Goal: Task Accomplishment & Management: Use online tool/utility

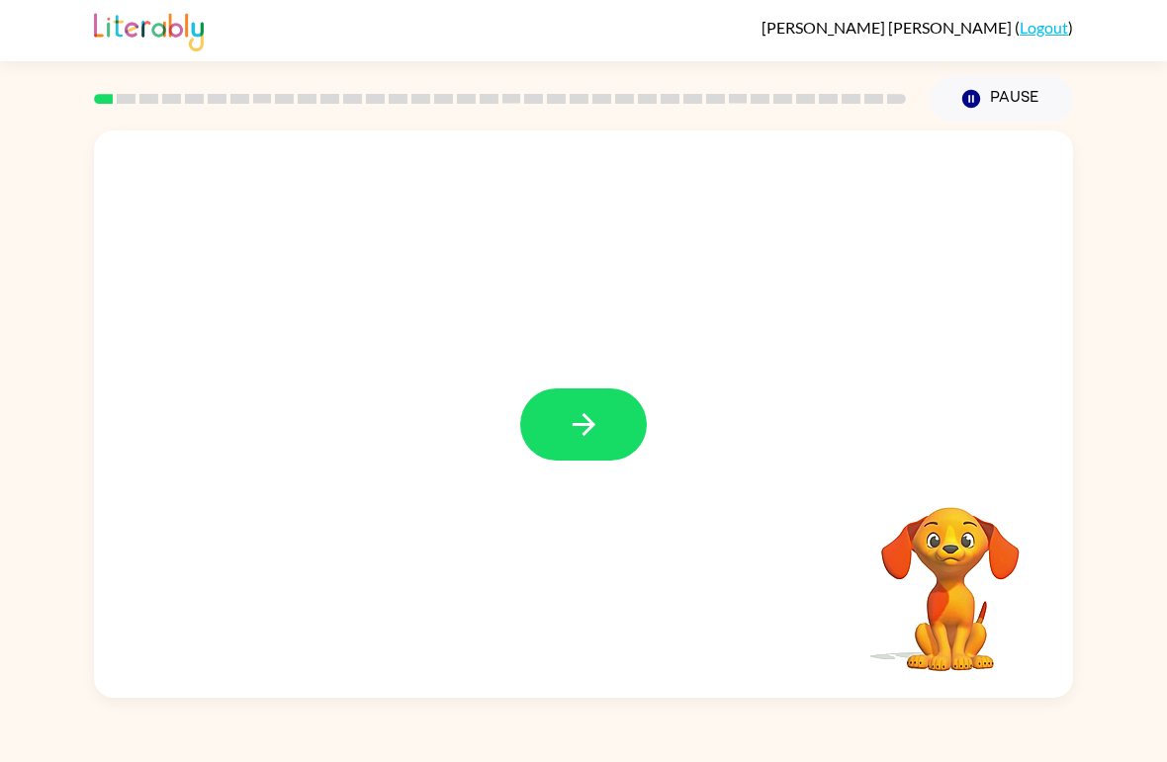
click at [560, 420] on button "button" at bounding box center [583, 425] width 127 height 72
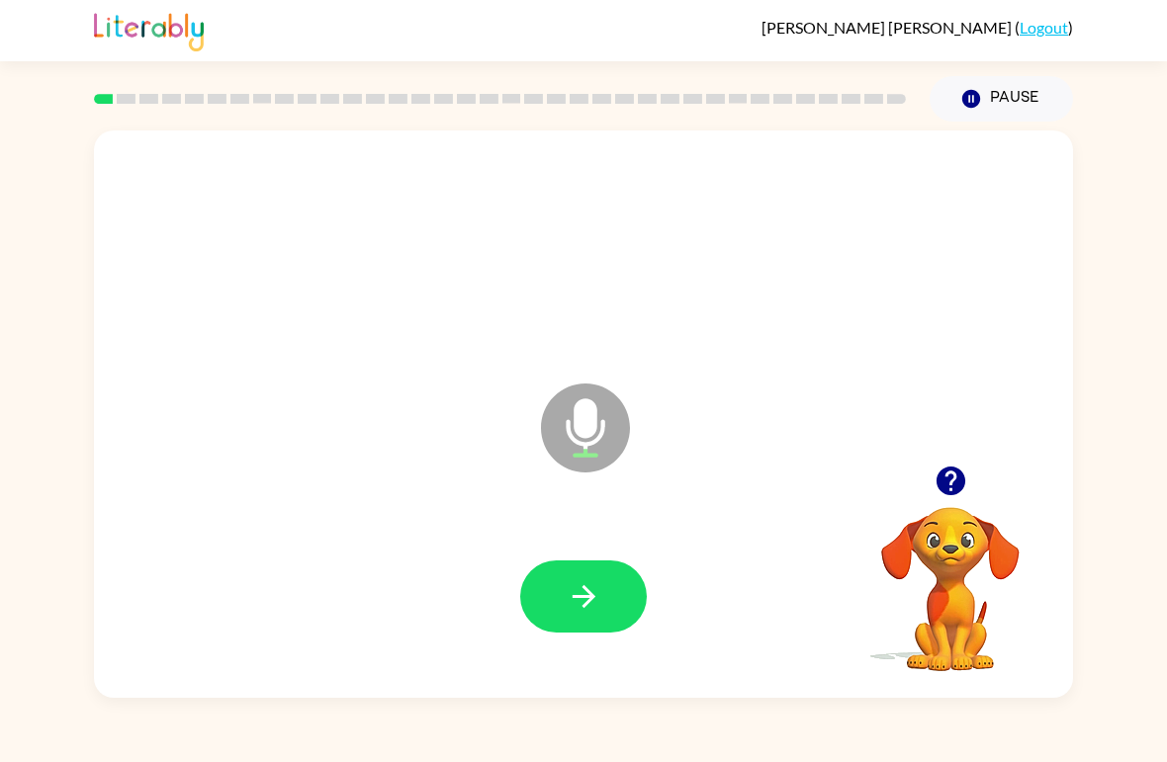
click at [613, 583] on button "button" at bounding box center [583, 597] width 127 height 72
click at [588, 608] on icon "button" at bounding box center [584, 596] width 35 height 35
click at [597, 581] on icon "button" at bounding box center [584, 596] width 35 height 35
click at [587, 614] on icon "button" at bounding box center [584, 596] width 35 height 35
click at [591, 594] on icon "button" at bounding box center [583, 596] width 23 height 23
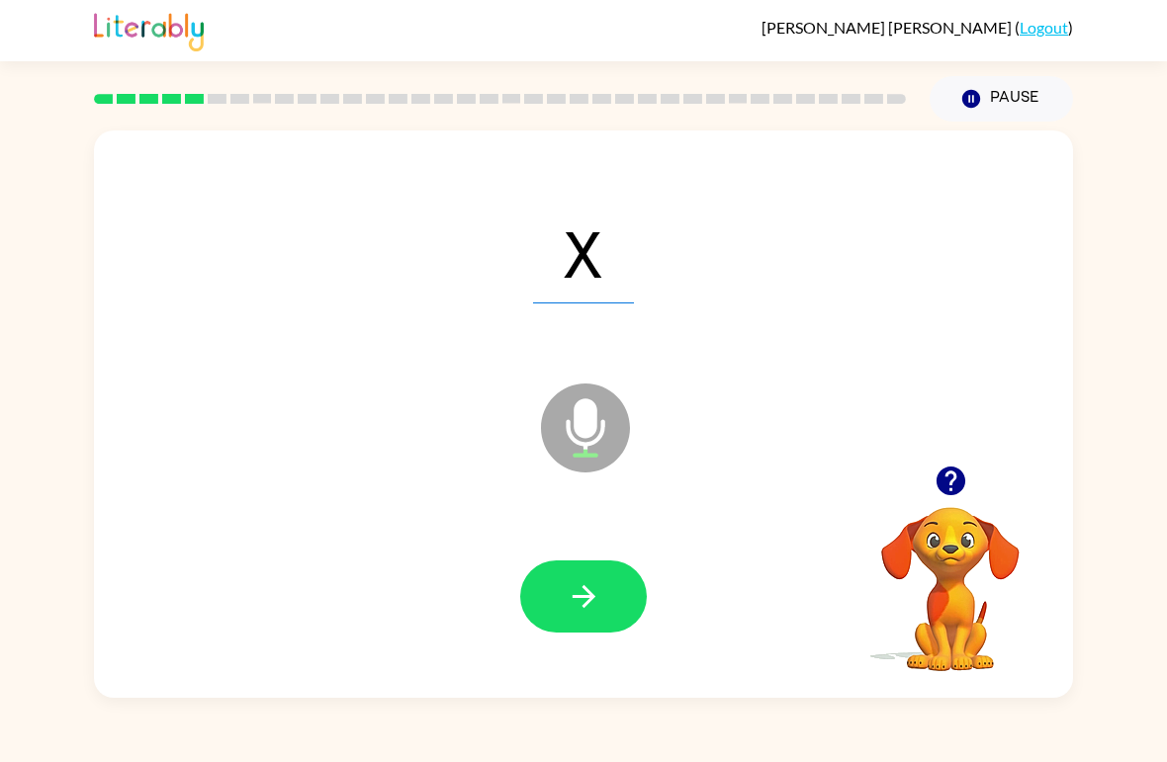
click at [604, 602] on button "button" at bounding box center [583, 597] width 127 height 72
click at [605, 617] on button "button" at bounding box center [583, 597] width 127 height 72
click at [567, 592] on icon "button" at bounding box center [584, 596] width 35 height 35
click at [578, 601] on icon "button" at bounding box center [584, 596] width 35 height 35
click at [592, 590] on icon "button" at bounding box center [584, 596] width 35 height 35
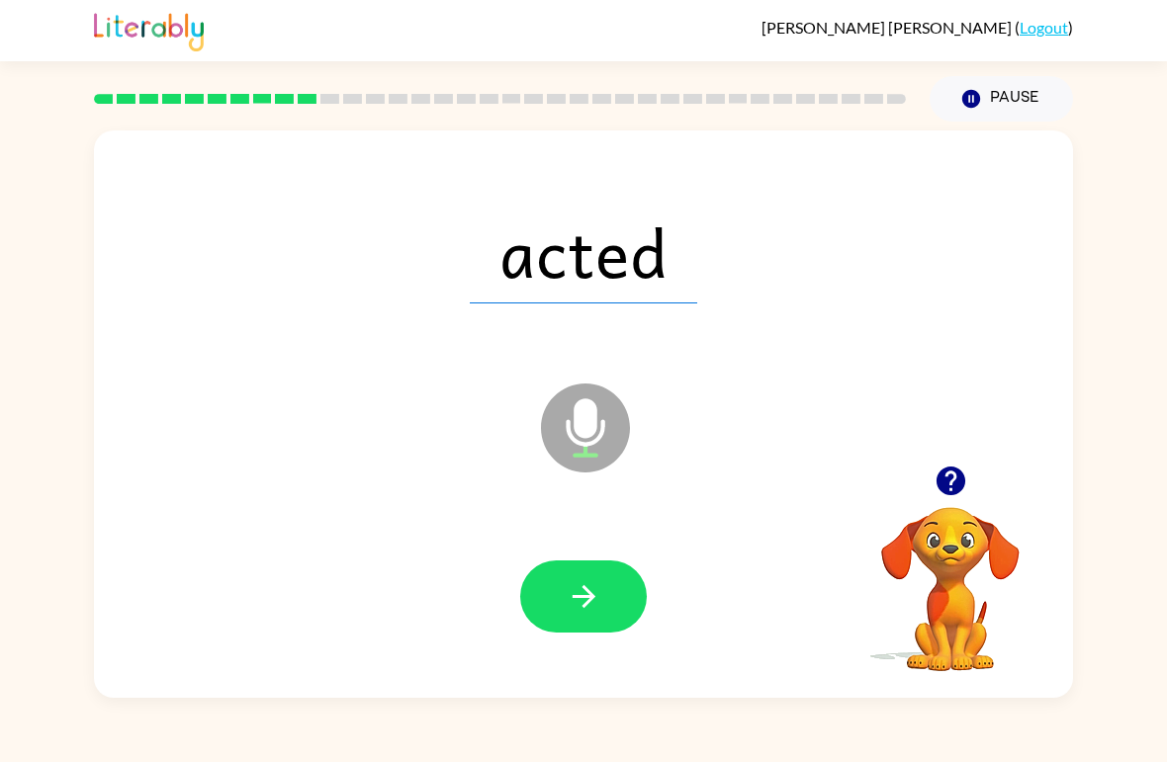
click at [582, 601] on icon "button" at bounding box center [584, 596] width 35 height 35
click at [603, 609] on button "button" at bounding box center [583, 597] width 127 height 72
click at [625, 616] on button "button" at bounding box center [583, 597] width 127 height 72
click at [594, 614] on icon "button" at bounding box center [584, 596] width 35 height 35
click at [590, 592] on icon "button" at bounding box center [584, 596] width 35 height 35
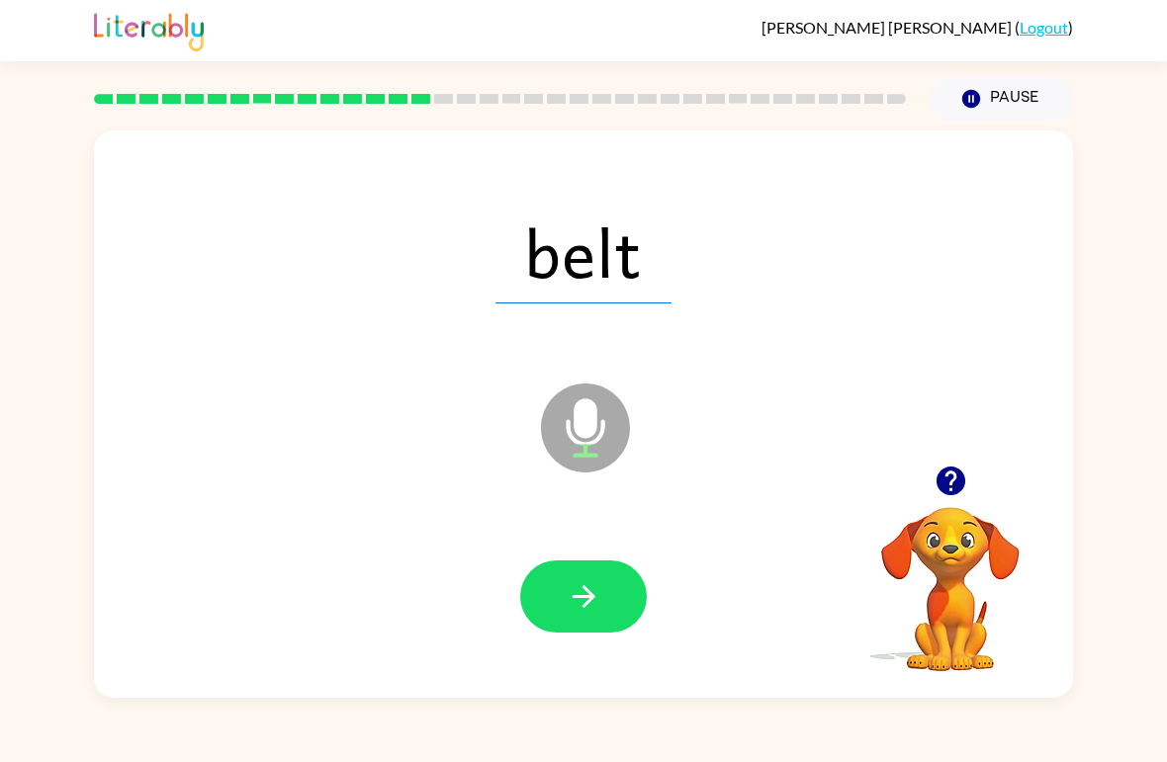
click at [623, 589] on button "button" at bounding box center [583, 597] width 127 height 72
click at [594, 599] on icon "button" at bounding box center [584, 596] width 35 height 35
click at [616, 600] on button "button" at bounding box center [583, 597] width 127 height 72
click at [595, 597] on icon "button" at bounding box center [584, 596] width 35 height 35
click at [579, 610] on icon "button" at bounding box center [584, 596] width 35 height 35
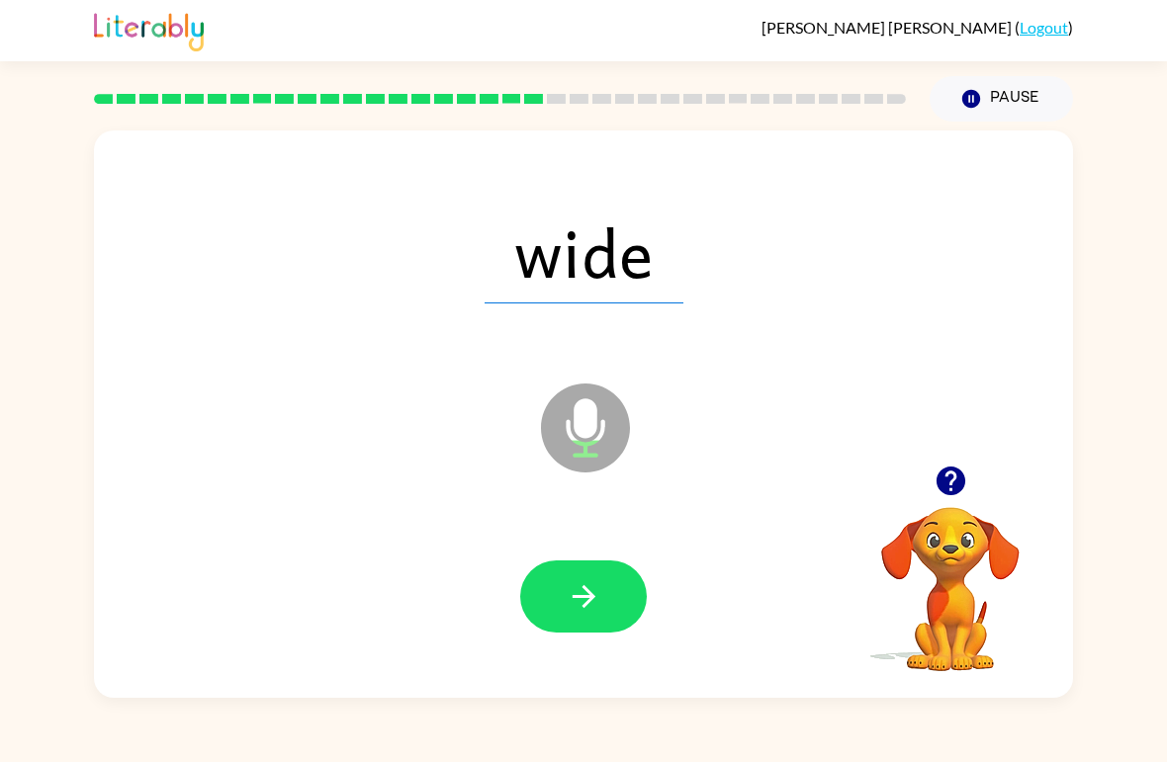
click at [589, 587] on icon "button" at bounding box center [584, 596] width 35 height 35
click at [577, 610] on icon "button" at bounding box center [584, 596] width 35 height 35
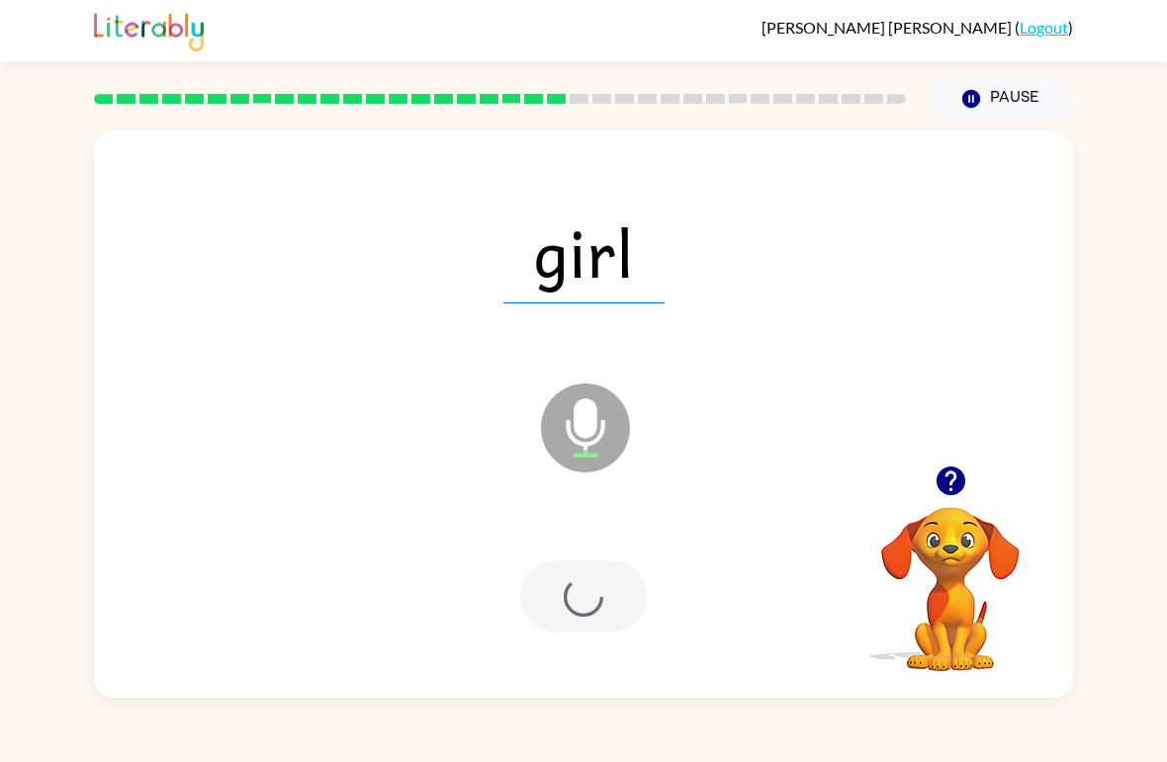
click at [576, 609] on div at bounding box center [583, 597] width 127 height 72
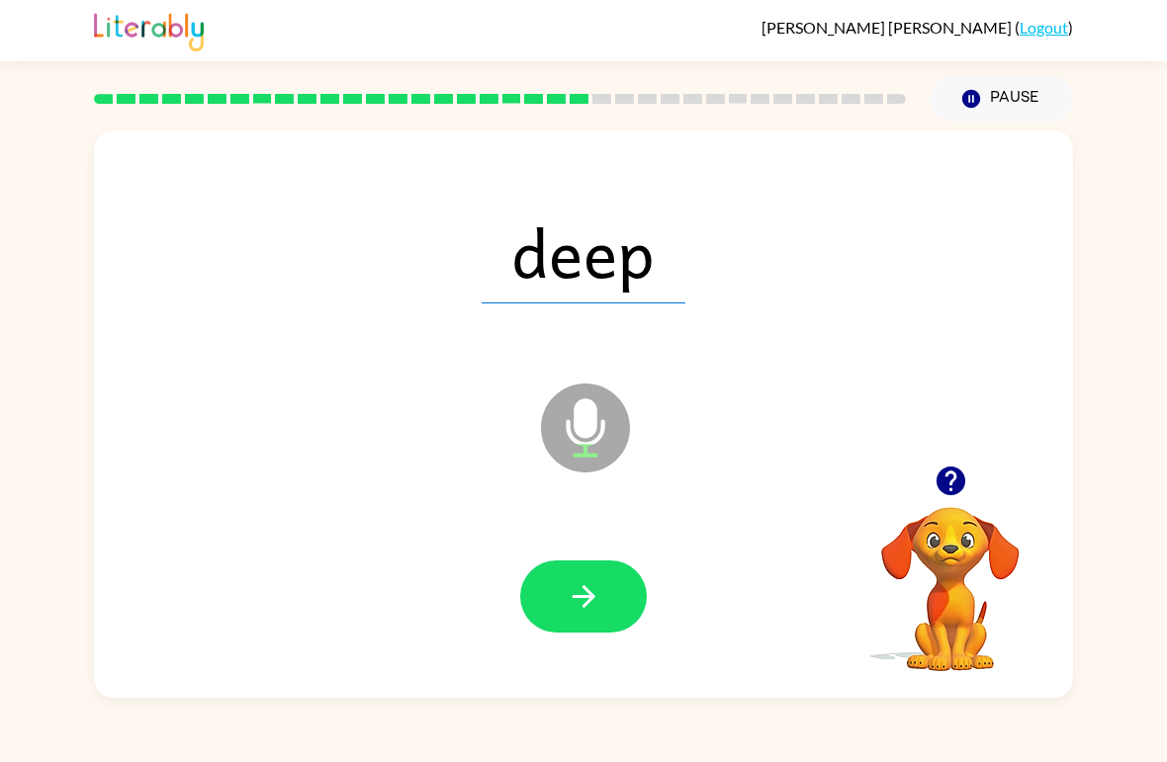
click at [579, 578] on button "button" at bounding box center [583, 597] width 127 height 72
click at [569, 586] on icon "button" at bounding box center [584, 596] width 35 height 35
click at [593, 607] on icon "button" at bounding box center [584, 596] width 35 height 35
click at [596, 611] on icon "button" at bounding box center [584, 596] width 35 height 35
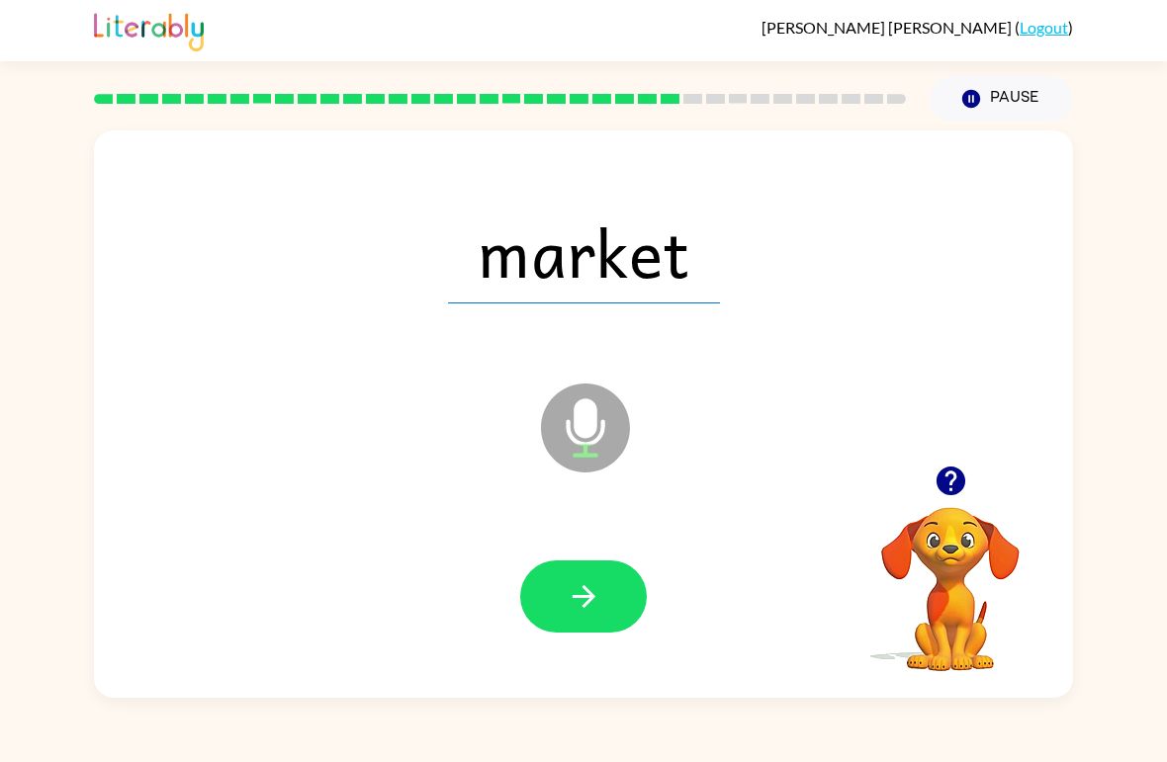
click at [573, 624] on button "button" at bounding box center [583, 597] width 127 height 72
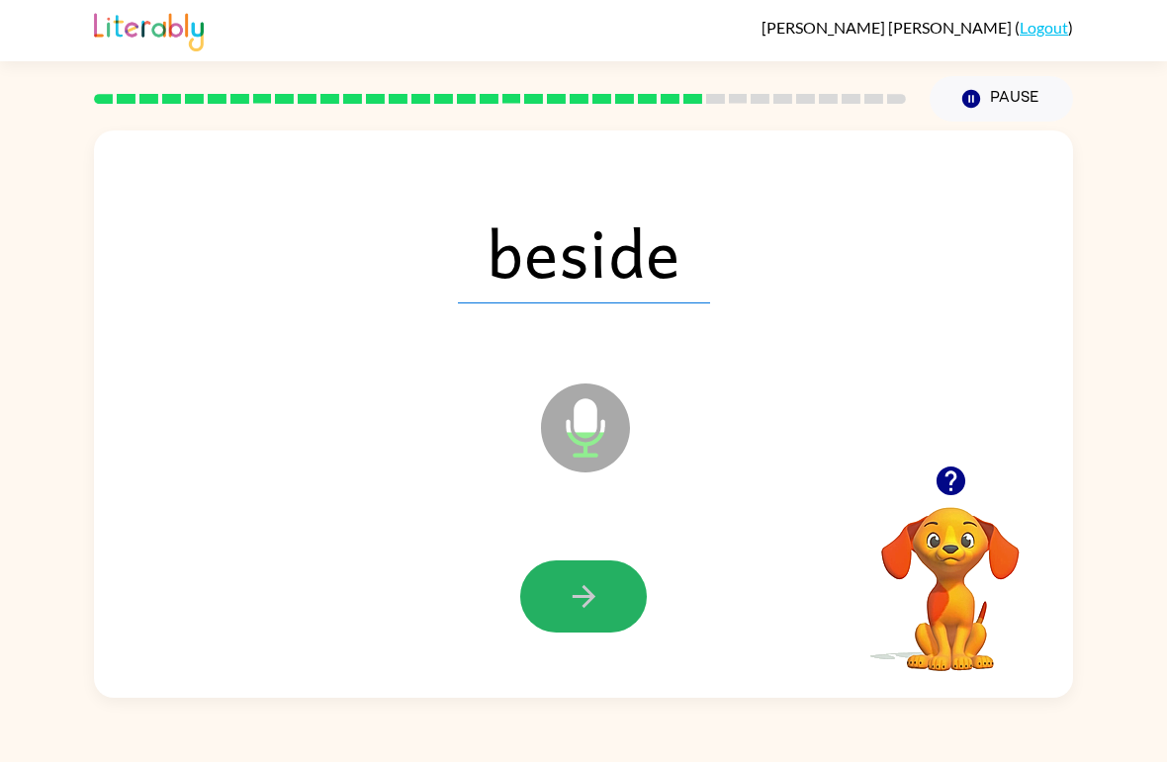
click at [581, 598] on icon "button" at bounding box center [583, 596] width 23 height 23
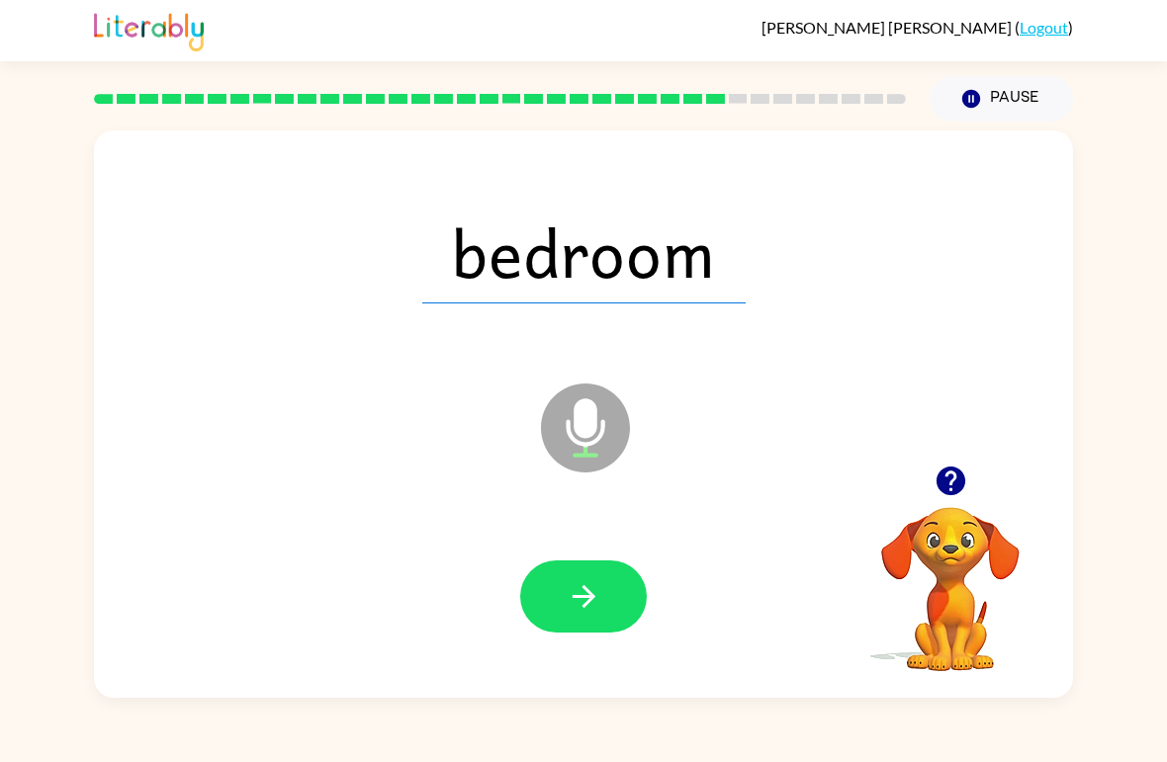
click at [585, 610] on icon "button" at bounding box center [584, 596] width 35 height 35
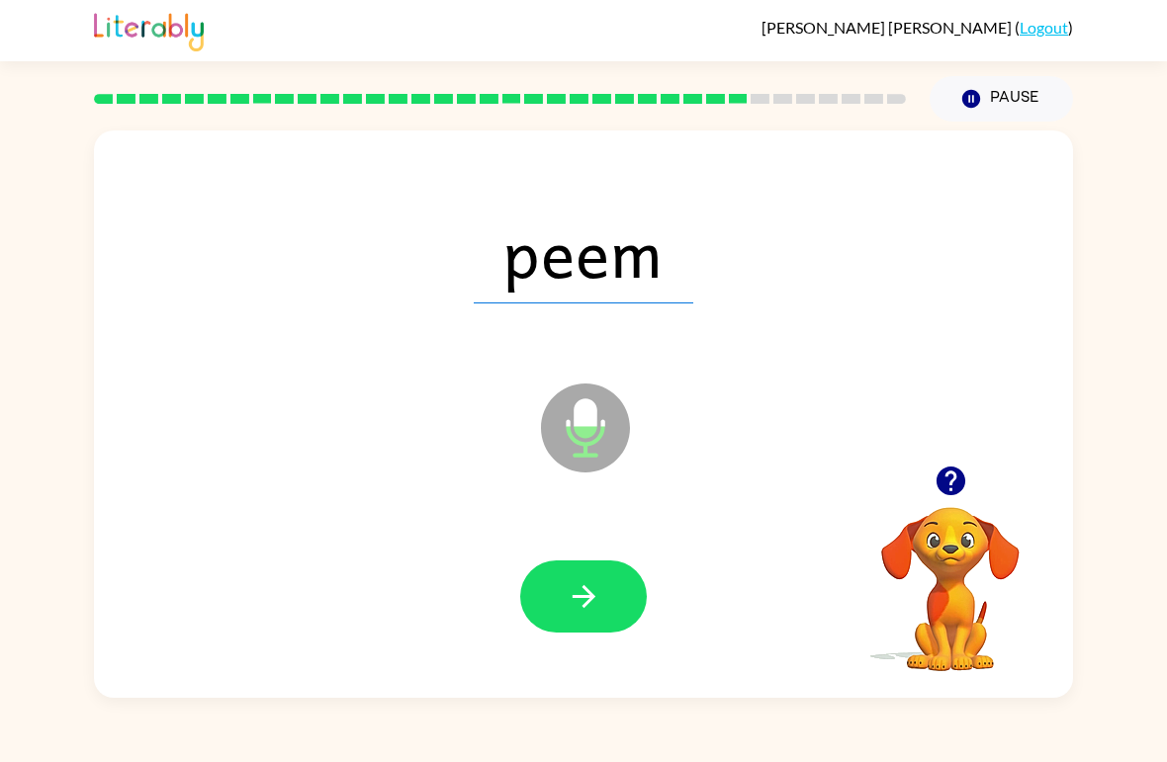
click at [613, 593] on button "button" at bounding box center [583, 597] width 127 height 72
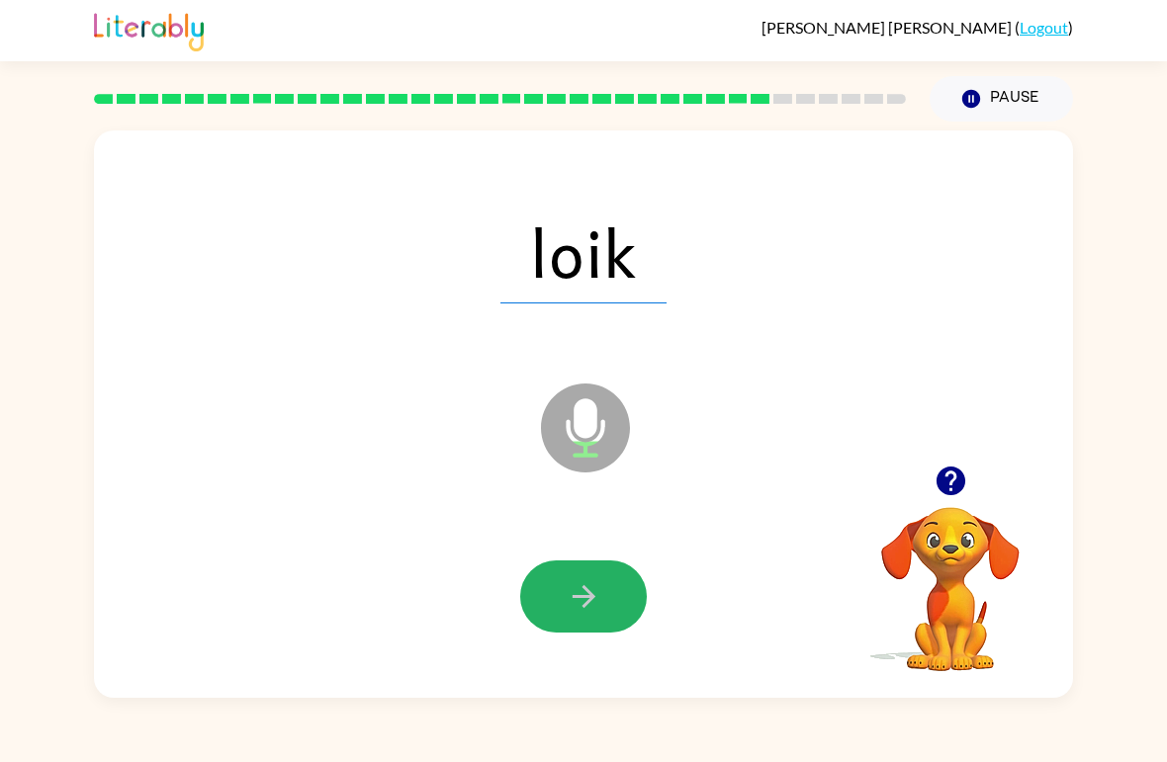
click at [574, 607] on icon "button" at bounding box center [584, 596] width 35 height 35
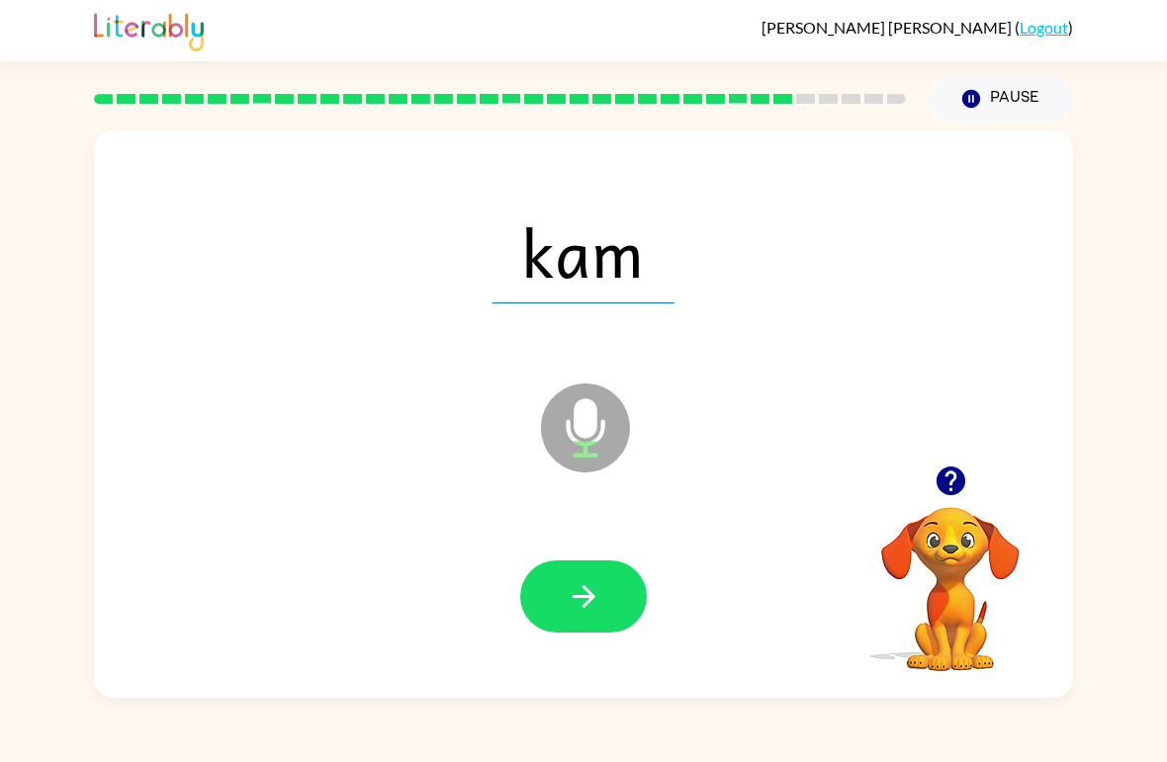
click at [583, 611] on icon "button" at bounding box center [584, 596] width 35 height 35
click at [577, 614] on icon "button" at bounding box center [584, 596] width 35 height 35
click at [598, 602] on icon "button" at bounding box center [584, 596] width 35 height 35
click at [577, 622] on button "button" at bounding box center [583, 597] width 127 height 72
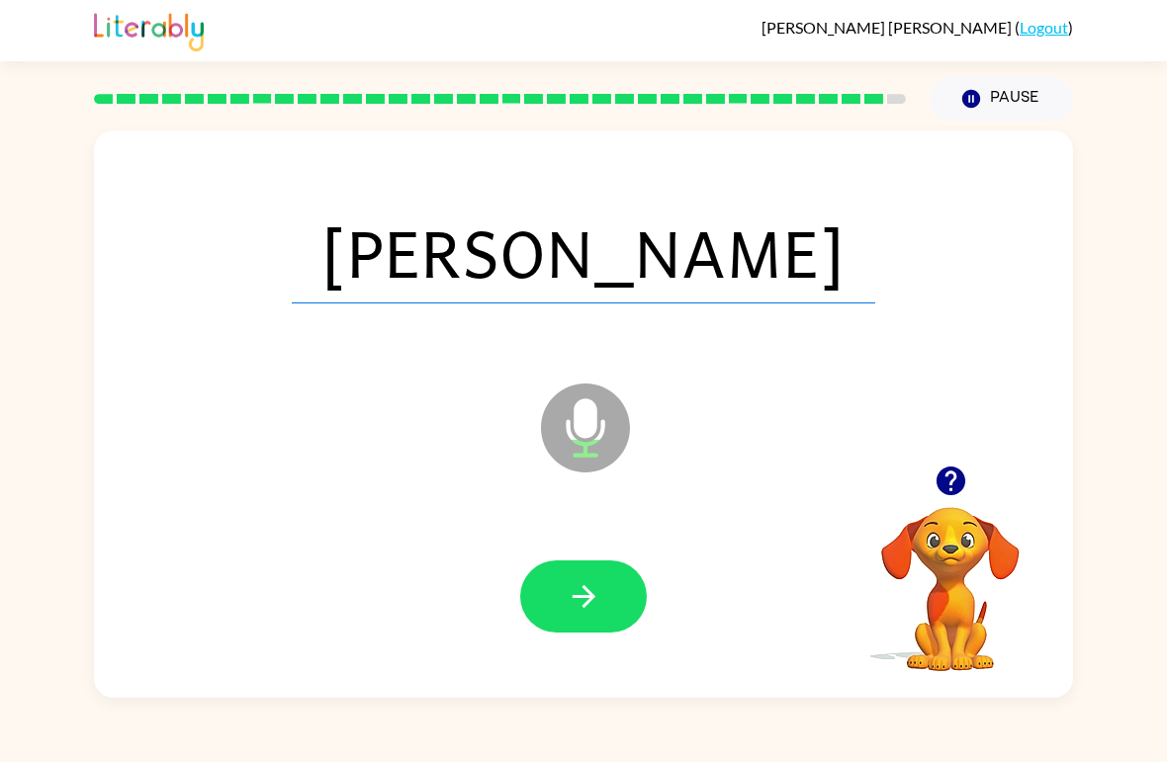
click at [588, 613] on icon "button" at bounding box center [584, 596] width 35 height 35
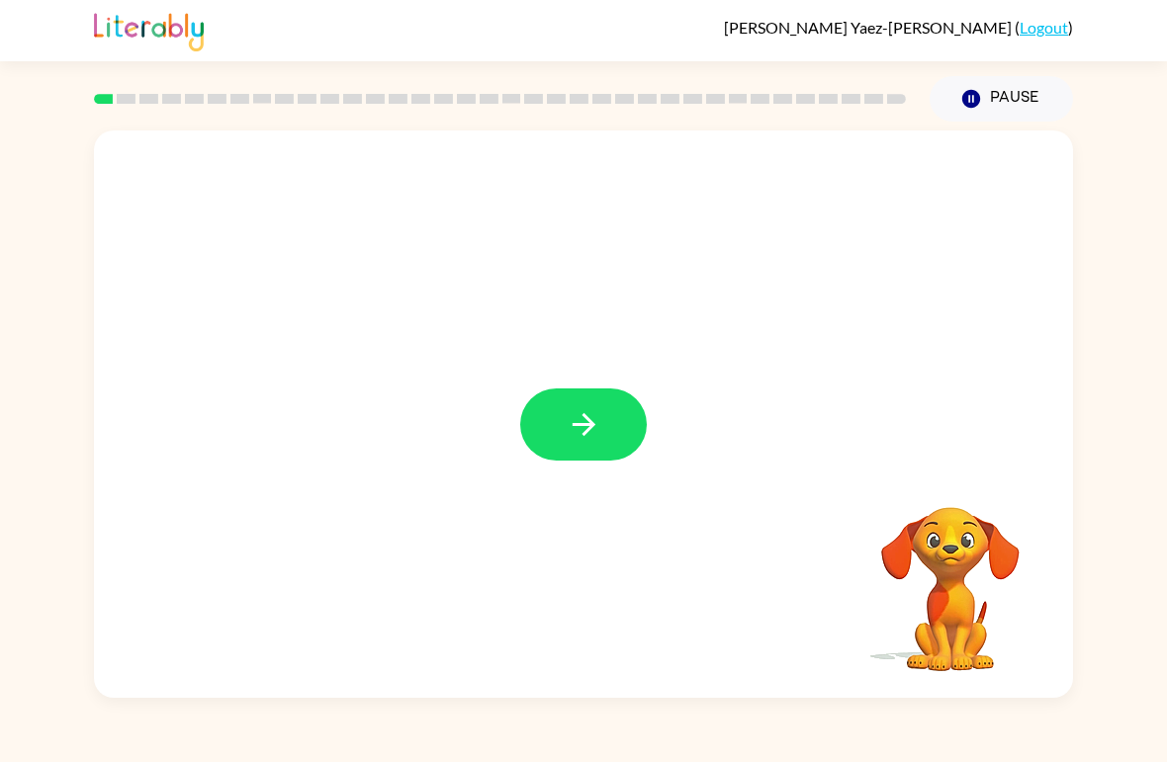
click at [610, 431] on button "button" at bounding box center [583, 425] width 127 height 72
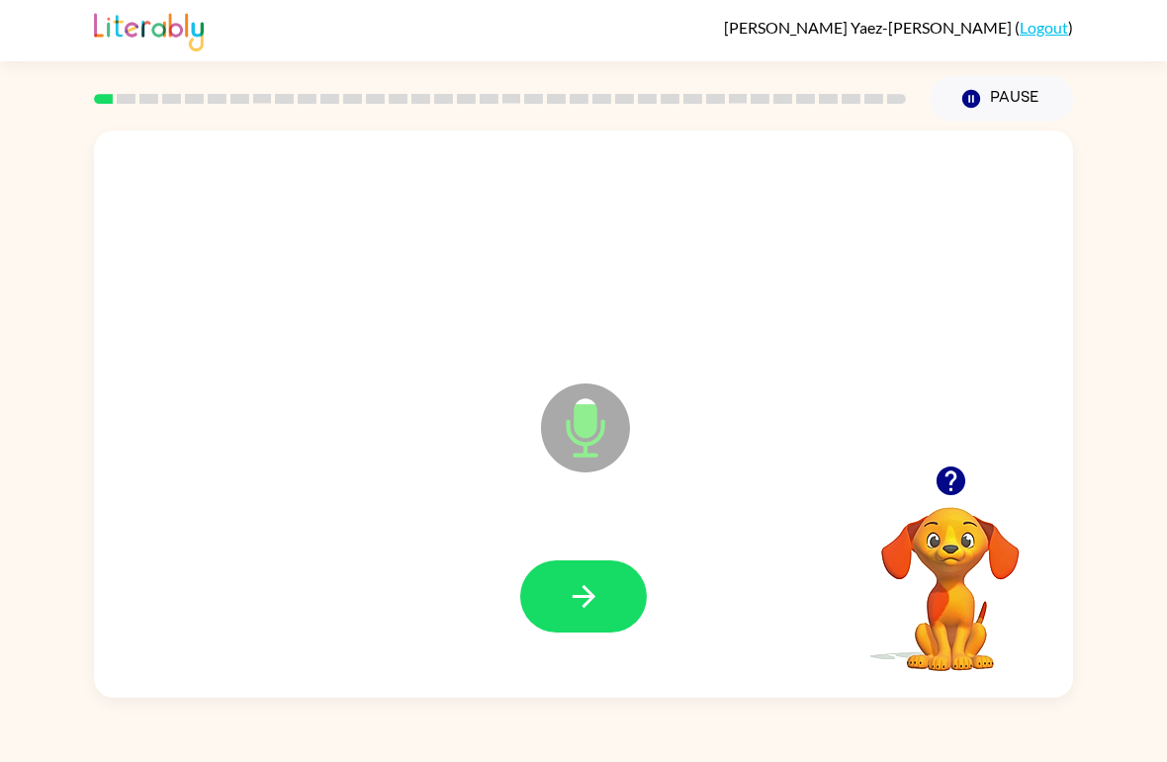
click at [599, 608] on icon "button" at bounding box center [584, 596] width 35 height 35
click at [572, 605] on icon "button" at bounding box center [584, 596] width 35 height 35
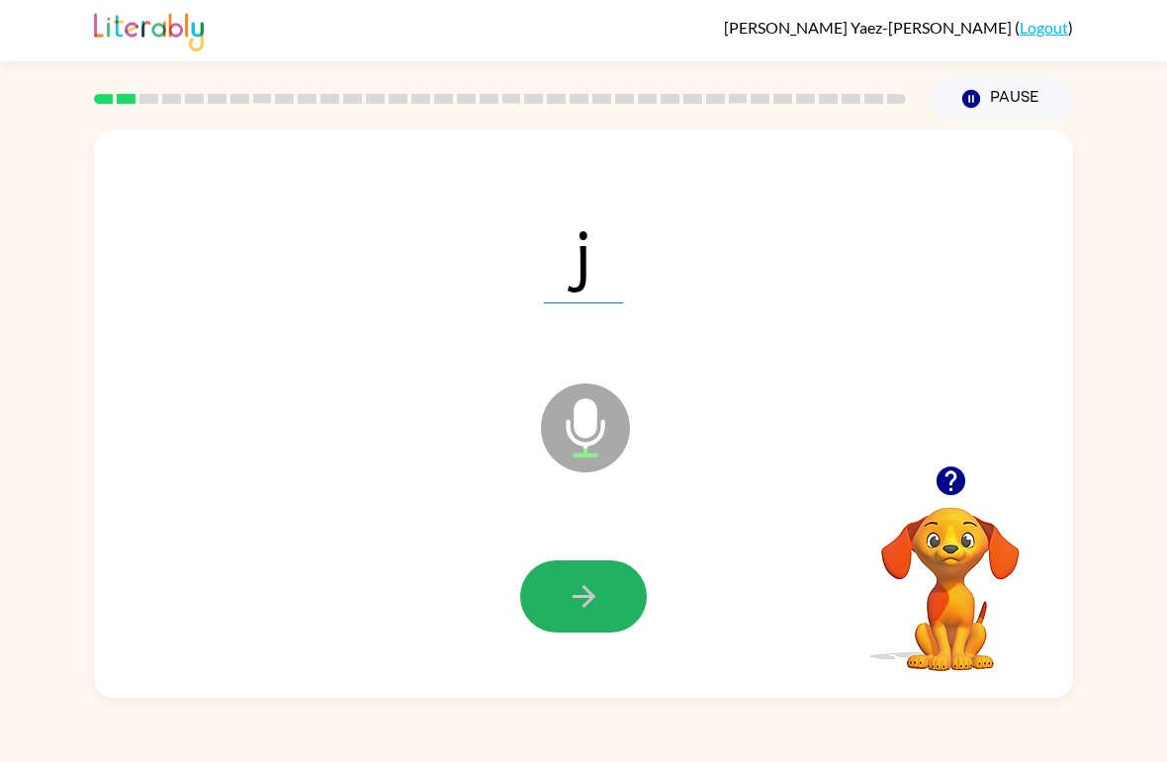
click at [585, 613] on icon "button" at bounding box center [584, 596] width 35 height 35
click at [595, 597] on icon "button" at bounding box center [584, 596] width 35 height 35
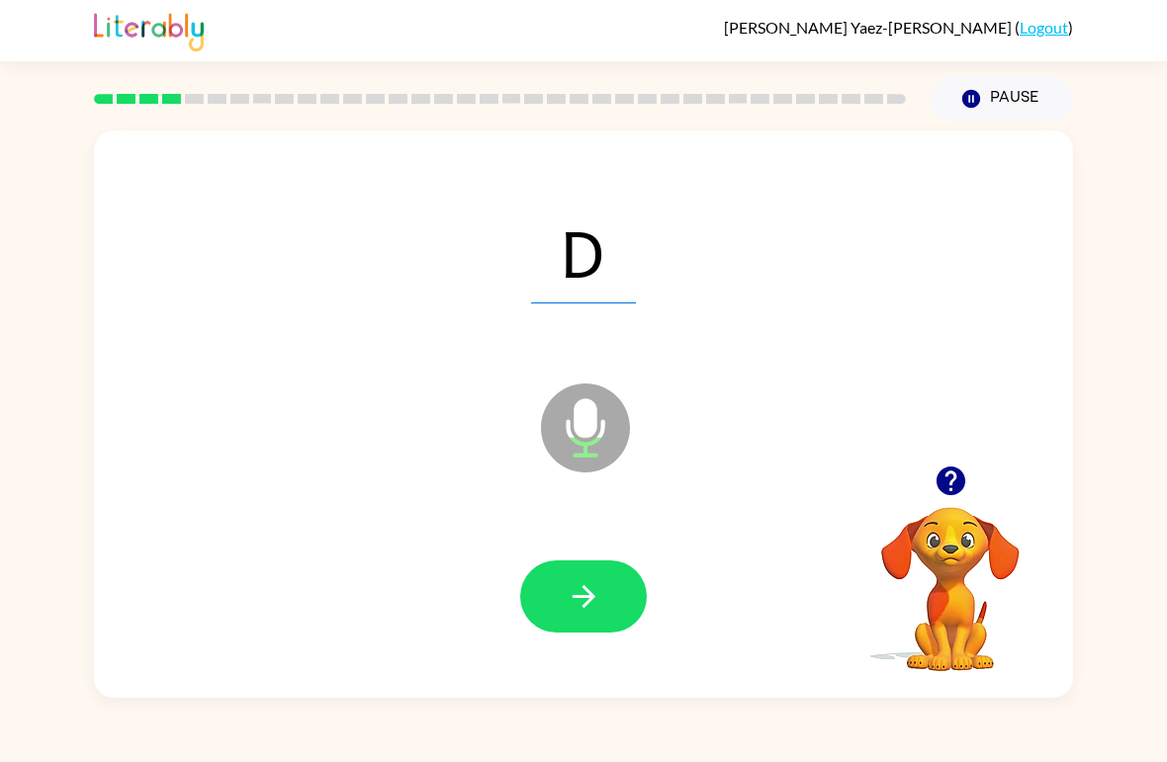
click at [561, 597] on button "button" at bounding box center [583, 597] width 127 height 72
click at [548, 611] on button "button" at bounding box center [583, 597] width 127 height 72
click at [575, 594] on icon "button" at bounding box center [584, 596] width 35 height 35
click at [575, 600] on icon "button" at bounding box center [584, 596] width 35 height 35
click at [588, 612] on icon "button" at bounding box center [584, 596] width 35 height 35
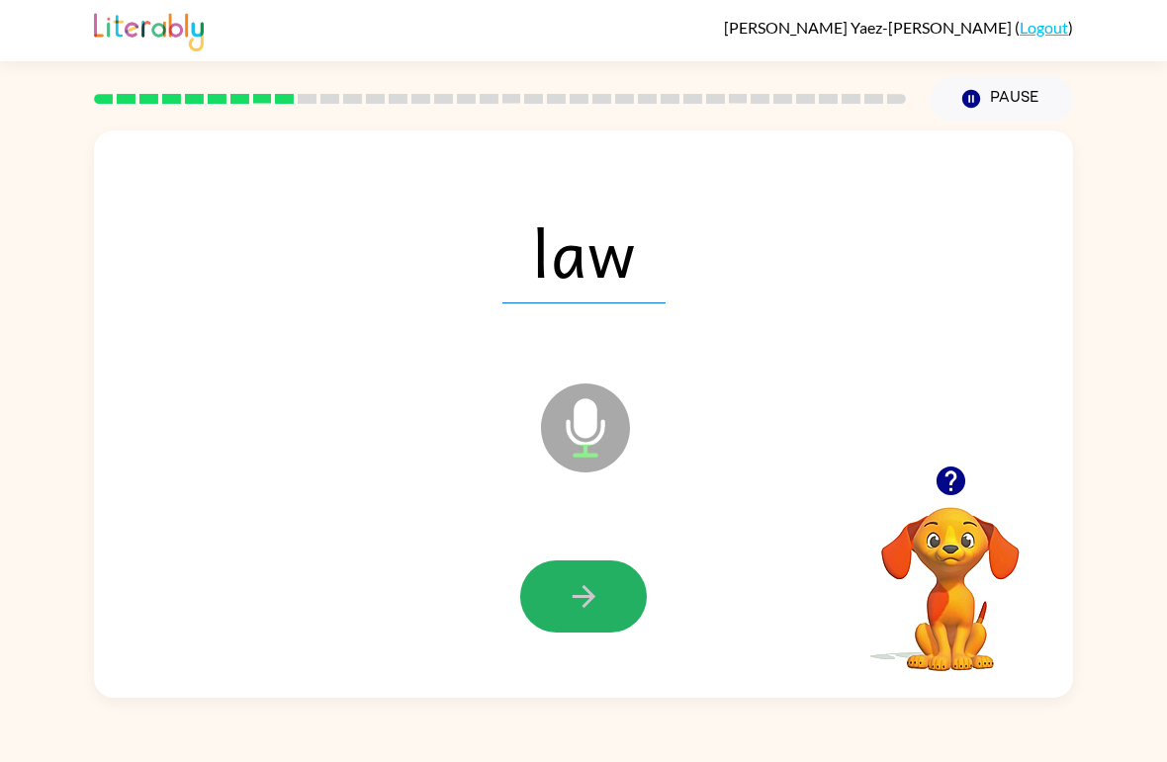
click at [586, 594] on icon "button" at bounding box center [584, 596] width 35 height 35
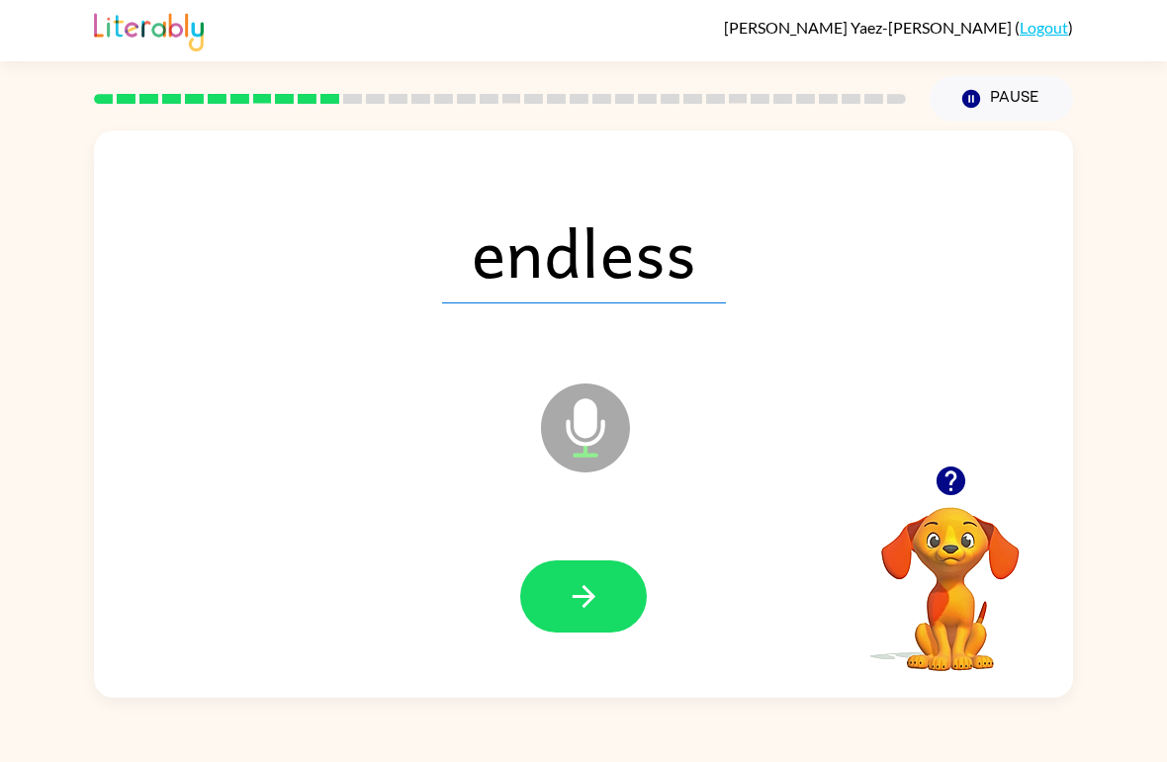
click at [594, 598] on icon "button" at bounding box center [583, 596] width 23 height 23
click at [574, 603] on icon "button" at bounding box center [584, 596] width 35 height 35
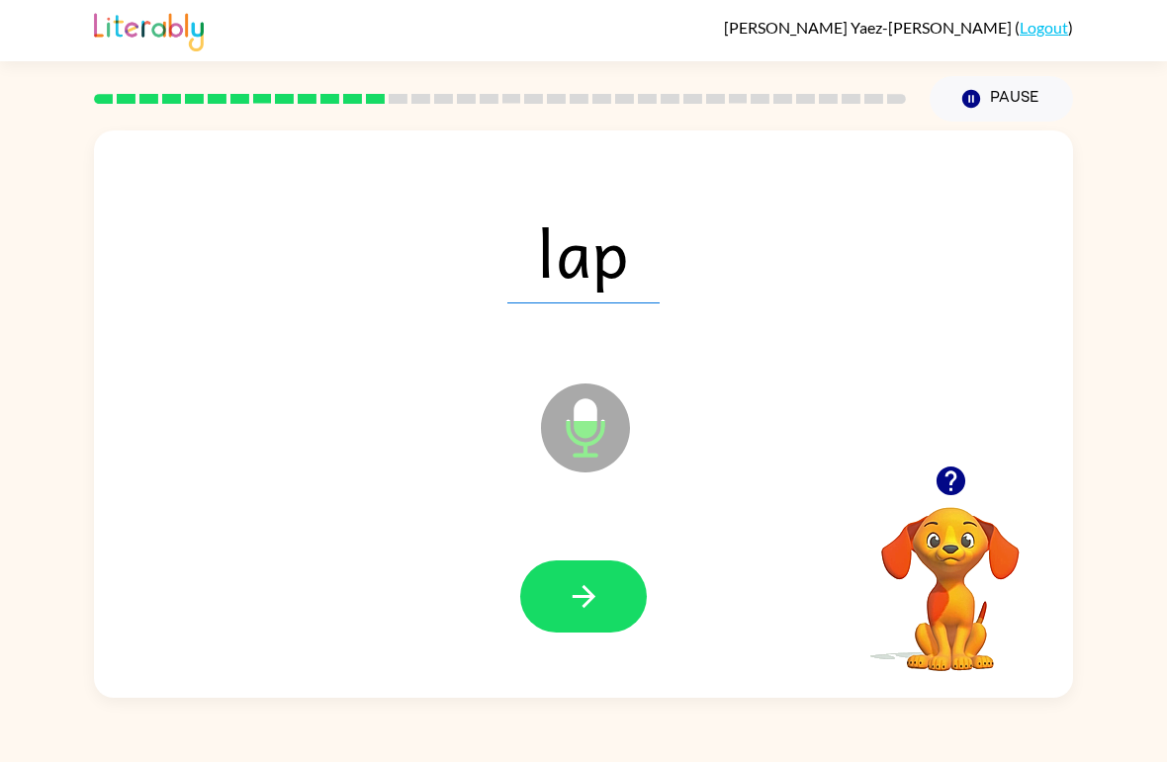
click at [596, 605] on icon "button" at bounding box center [584, 596] width 35 height 35
click at [594, 599] on icon "button" at bounding box center [584, 596] width 35 height 35
click at [590, 597] on icon "button" at bounding box center [583, 596] width 23 height 23
click at [592, 612] on icon "button" at bounding box center [584, 596] width 35 height 35
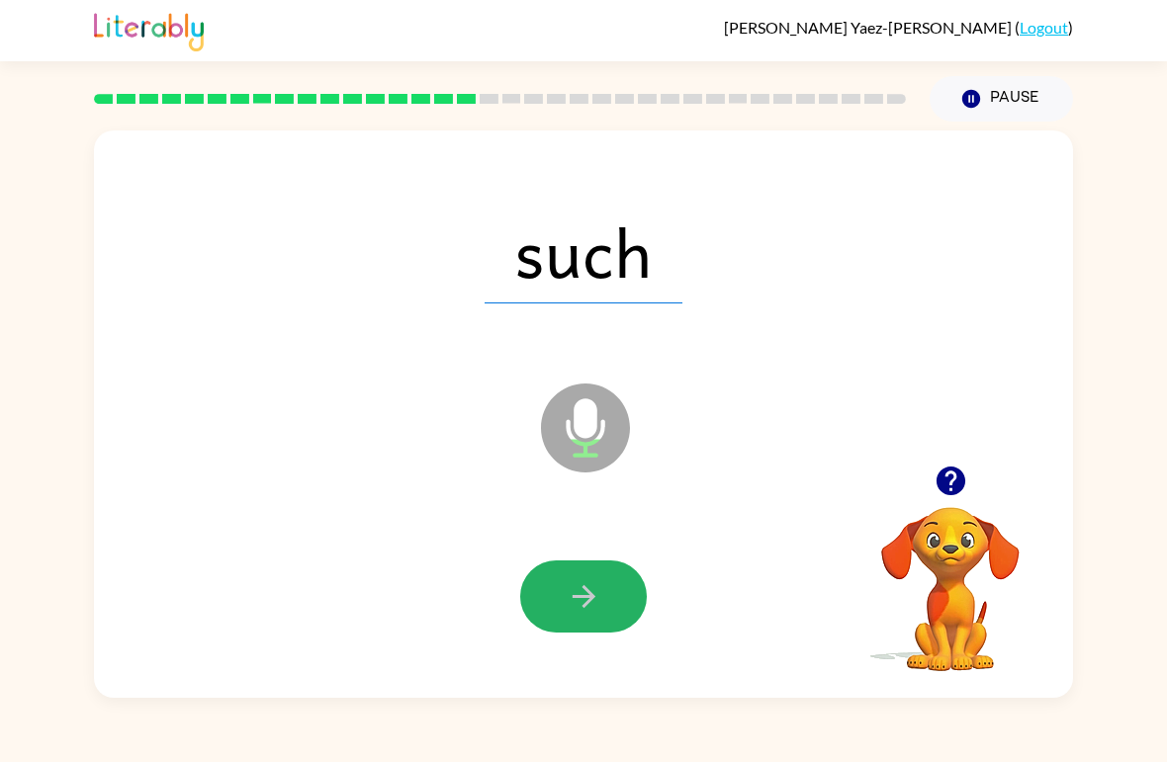
click at [600, 607] on icon "button" at bounding box center [584, 596] width 35 height 35
click at [584, 607] on icon "button" at bounding box center [583, 596] width 23 height 23
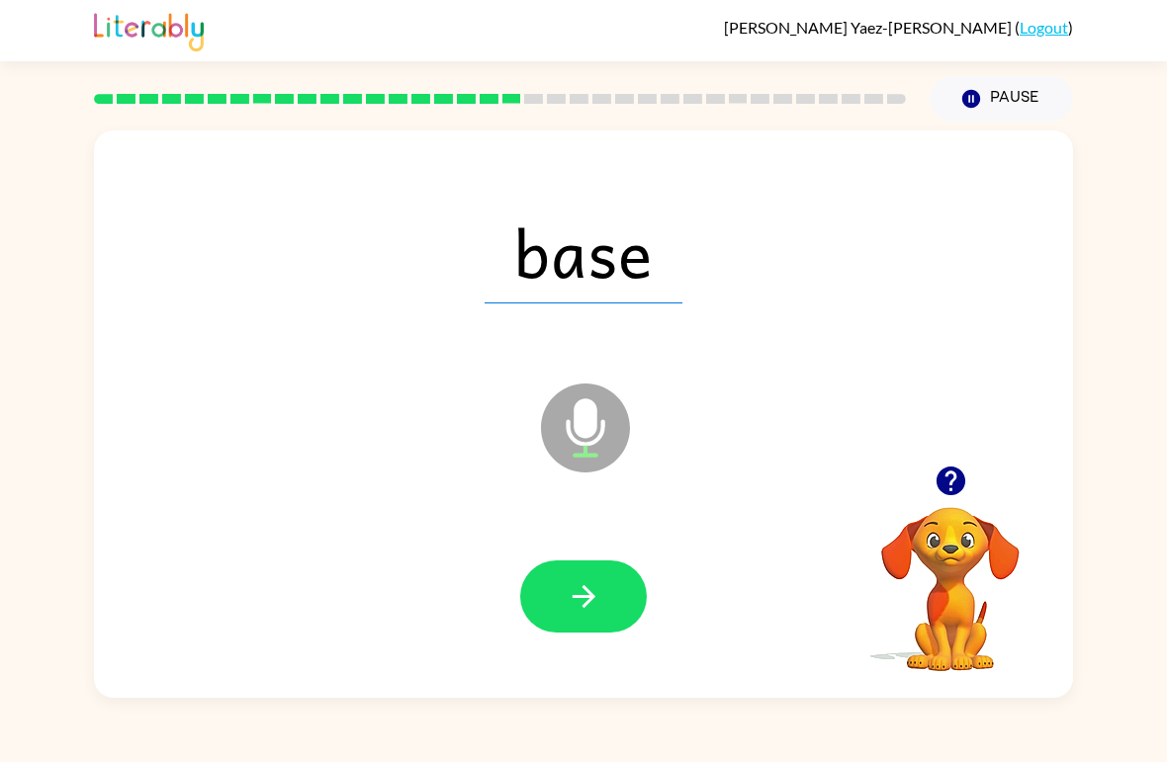
click at [617, 602] on button "button" at bounding box center [583, 597] width 127 height 72
click at [605, 602] on button "button" at bounding box center [583, 597] width 127 height 72
click at [583, 616] on button "button" at bounding box center [583, 597] width 127 height 72
click at [586, 616] on button "button" at bounding box center [583, 597] width 127 height 72
click at [606, 616] on button "button" at bounding box center [583, 597] width 127 height 72
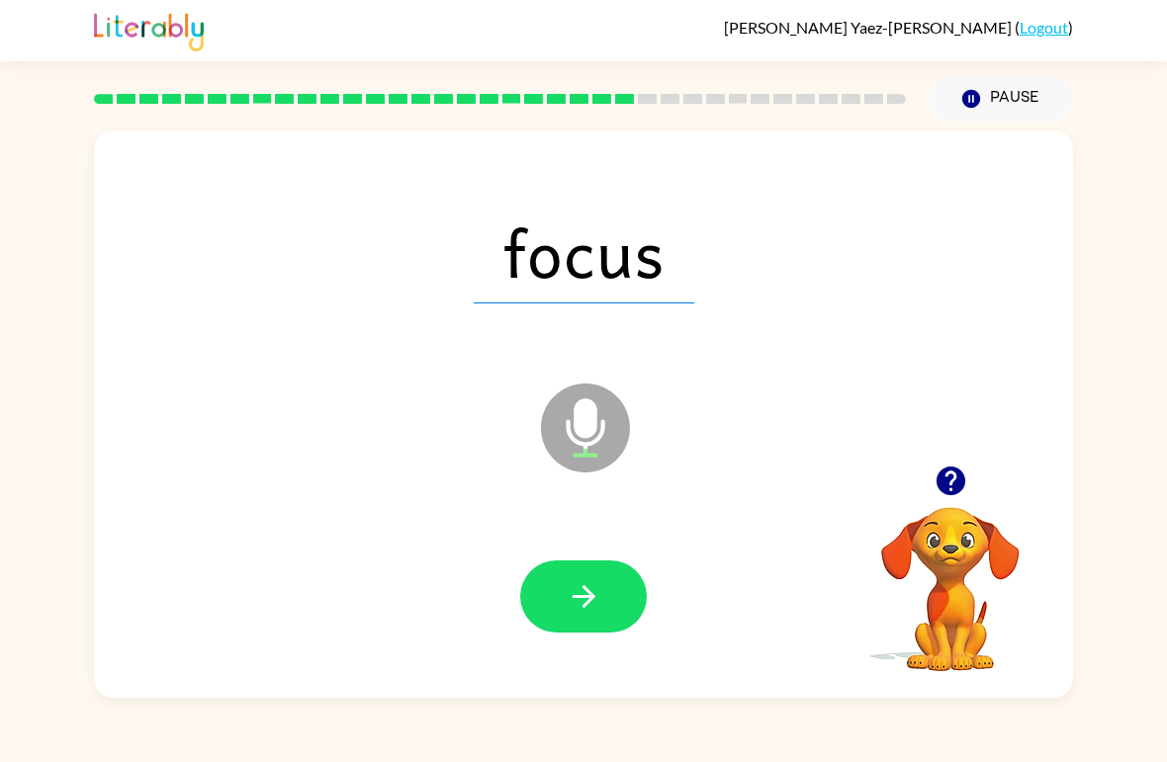
click at [582, 613] on icon "button" at bounding box center [584, 596] width 35 height 35
click at [565, 609] on button "button" at bounding box center [583, 597] width 127 height 72
click at [585, 610] on icon "button" at bounding box center [584, 596] width 35 height 35
click at [575, 591] on icon "button" at bounding box center [584, 596] width 35 height 35
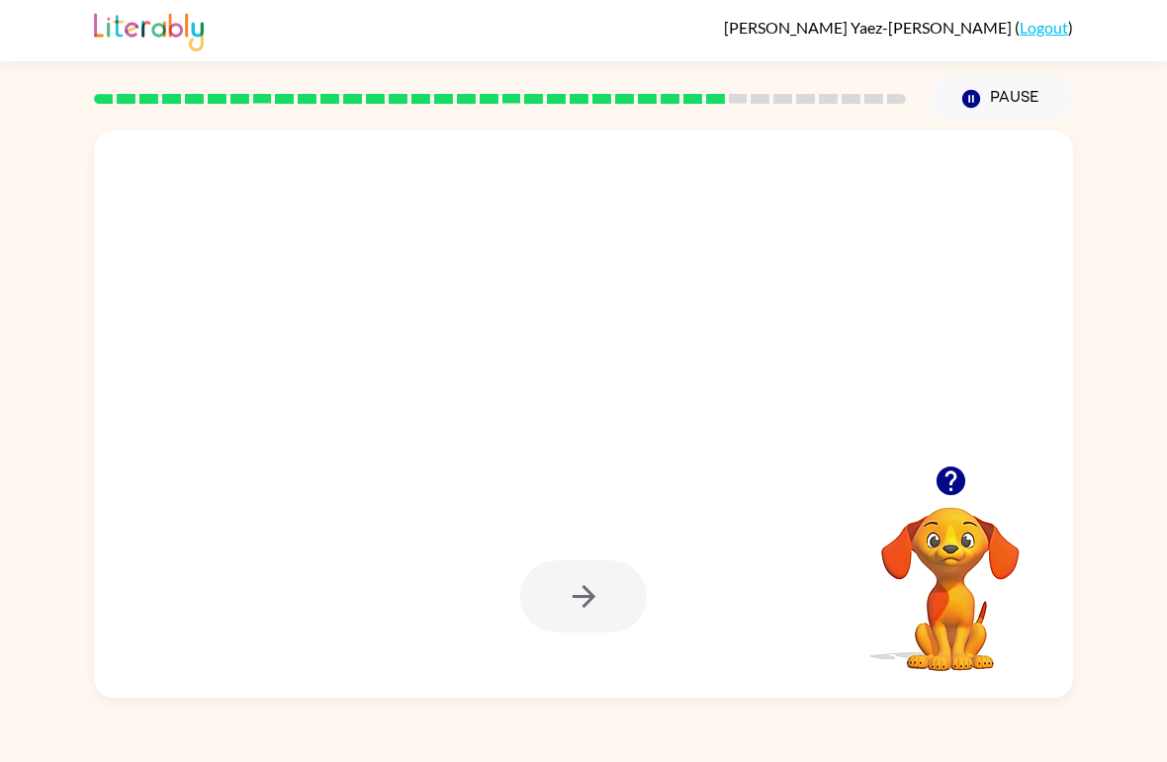
click at [1020, 99] on button "Pause Pause" at bounding box center [1001, 98] width 143 height 45
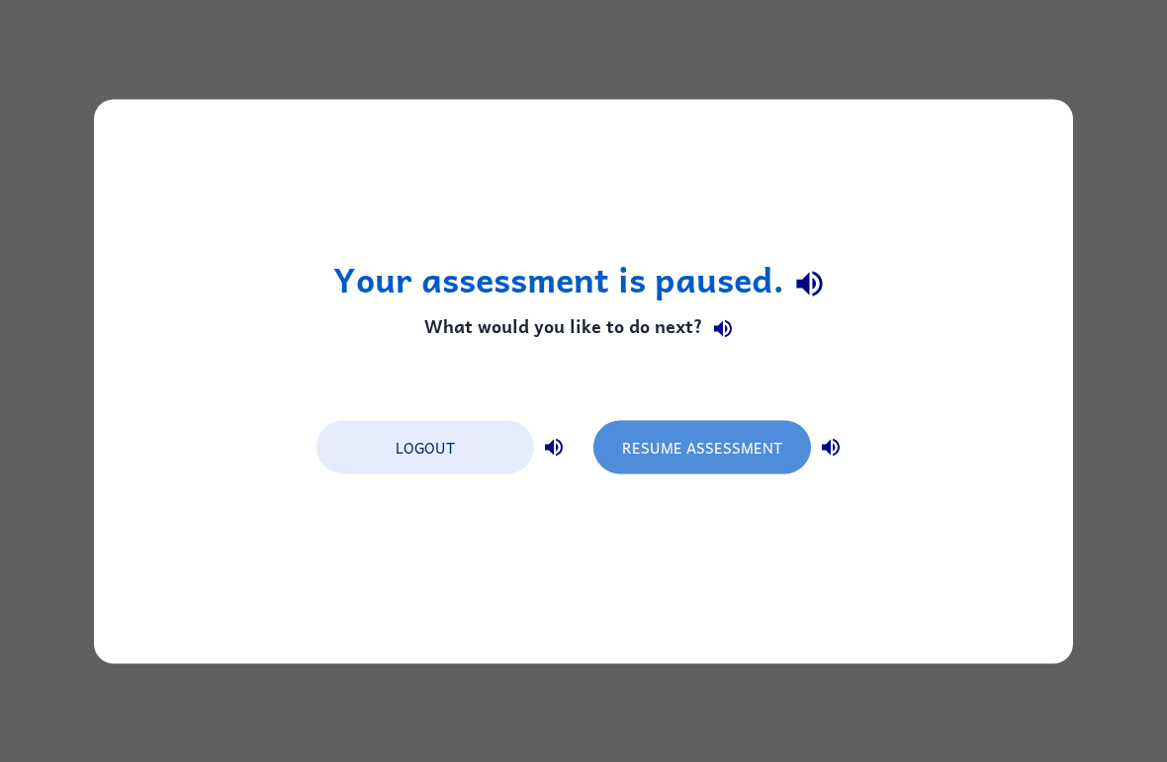
click at [663, 443] on button "Resume Assessment" at bounding box center [702, 446] width 218 height 53
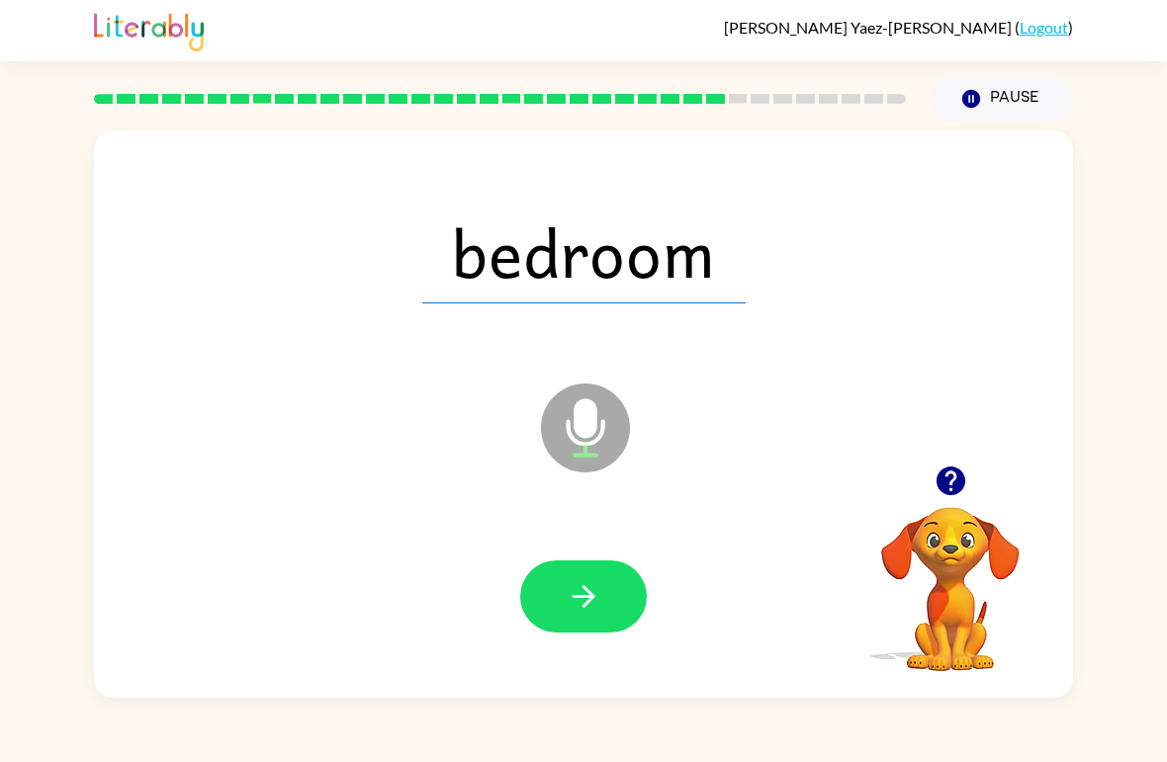
click at [572, 609] on icon "button" at bounding box center [584, 596] width 35 height 35
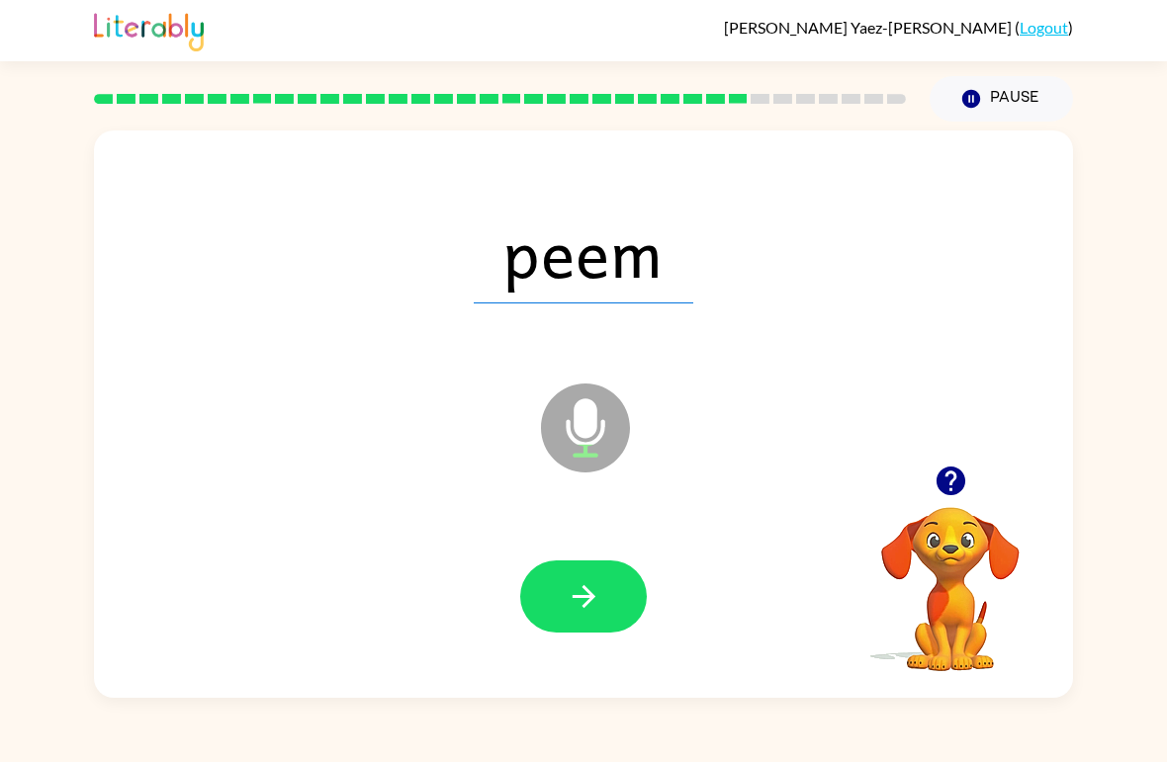
click at [610, 543] on div at bounding box center [583, 597] width 939 height 163
click at [595, 597] on icon "button" at bounding box center [584, 596] width 35 height 35
click at [587, 614] on icon "button" at bounding box center [584, 596] width 35 height 35
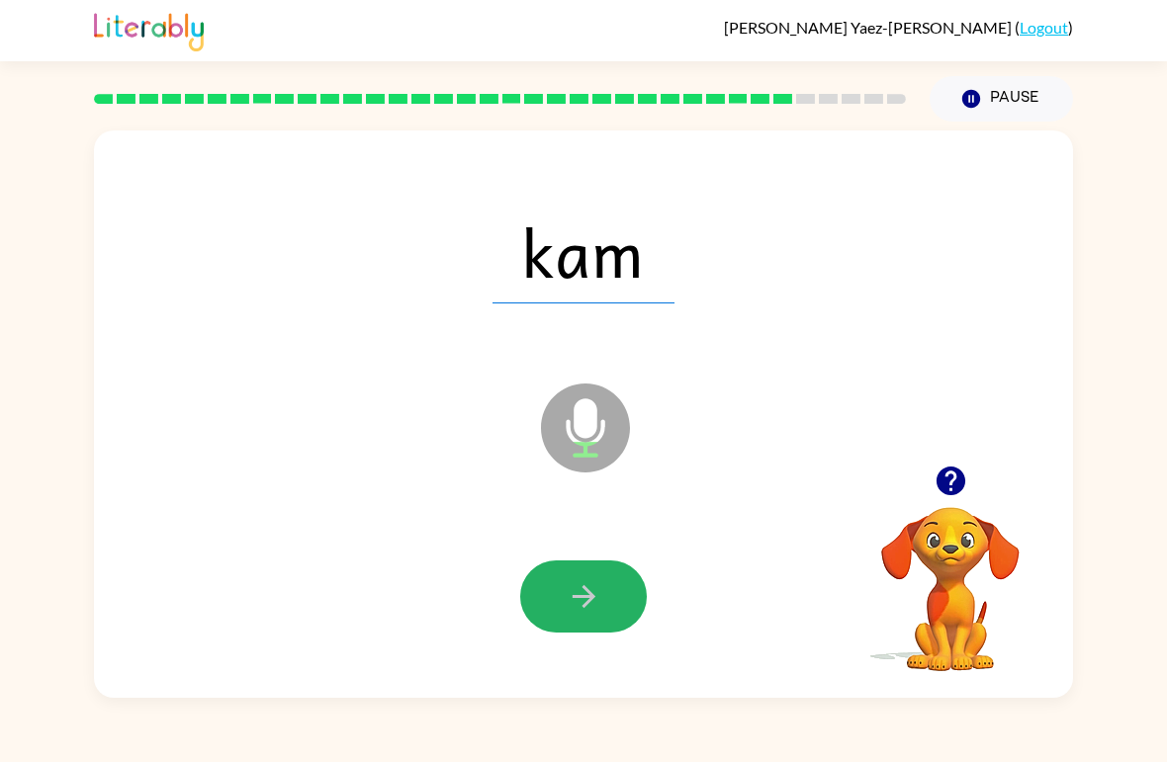
click at [604, 604] on button "button" at bounding box center [583, 597] width 127 height 72
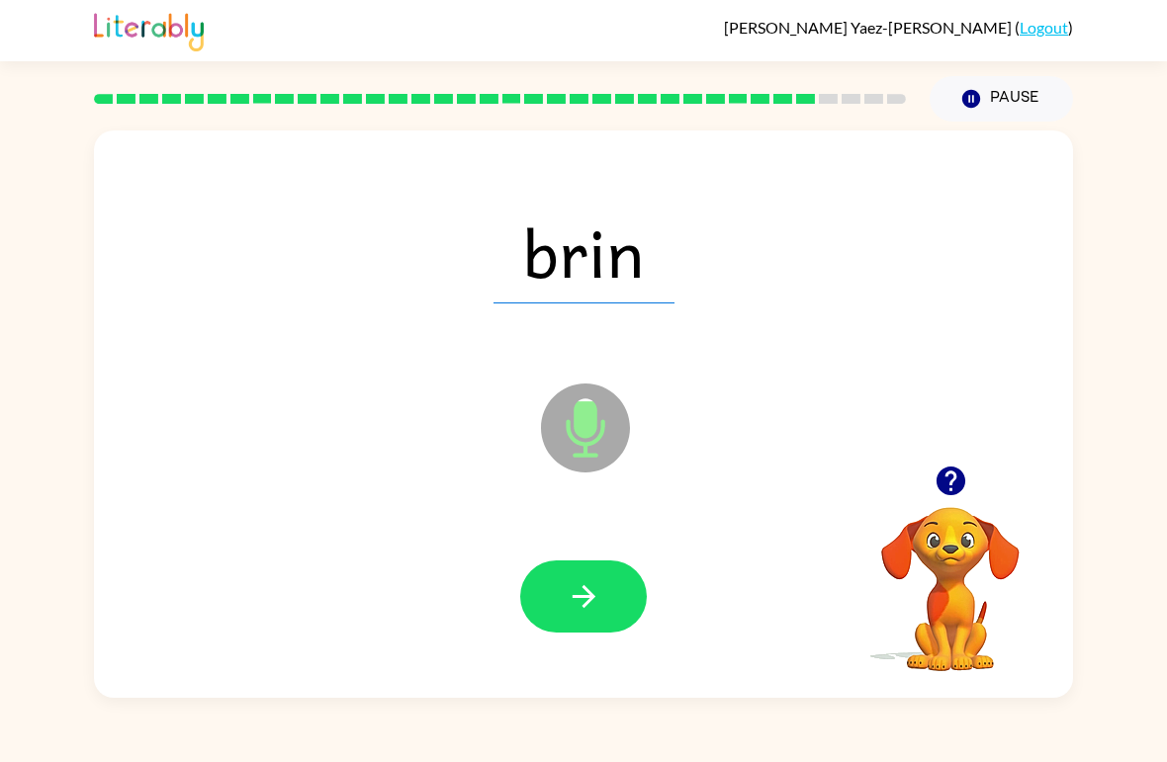
click at [599, 604] on icon "button" at bounding box center [584, 596] width 35 height 35
click at [613, 593] on button "button" at bounding box center [583, 597] width 127 height 72
click at [601, 574] on button "button" at bounding box center [583, 597] width 127 height 72
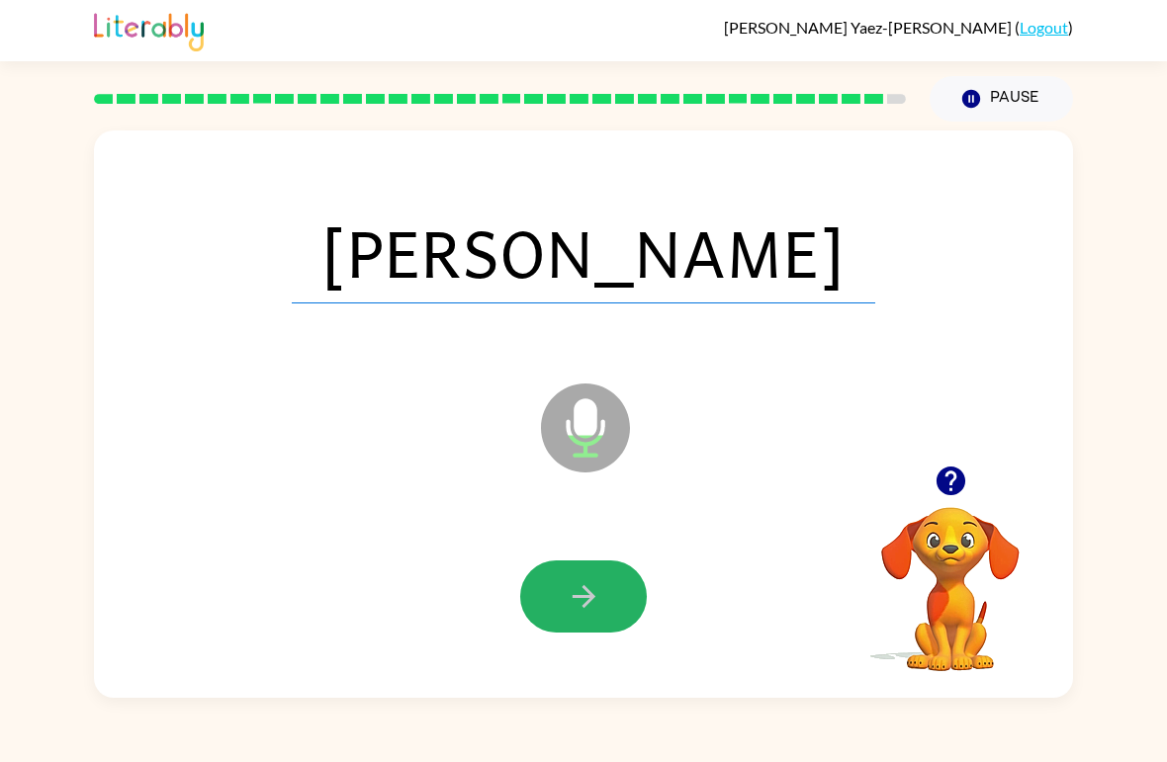
click at [595, 599] on icon "button" at bounding box center [584, 596] width 35 height 35
